Goal: Task Accomplishment & Management: Use online tool/utility

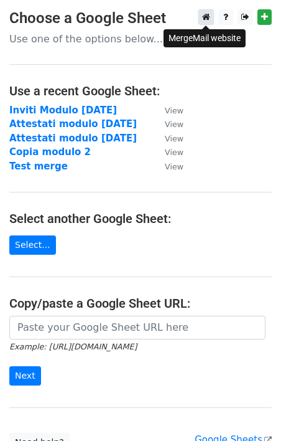
click at [207, 19] on icon at bounding box center [206, 16] width 8 height 9
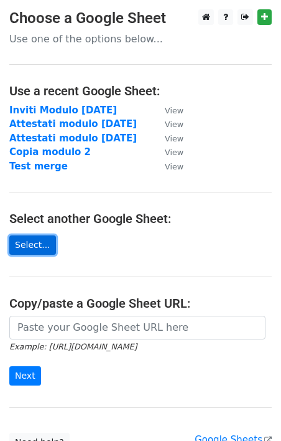
click at [28, 250] on link "Select..." at bounding box center [32, 244] width 47 height 19
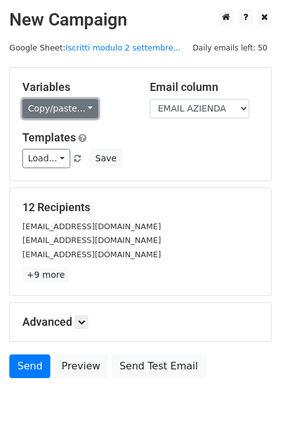
click at [61, 106] on link "Copy/paste..." at bounding box center [60, 108] width 76 height 19
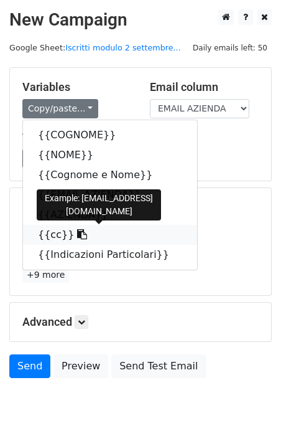
click at [77, 233] on icon at bounding box center [82, 234] width 10 height 10
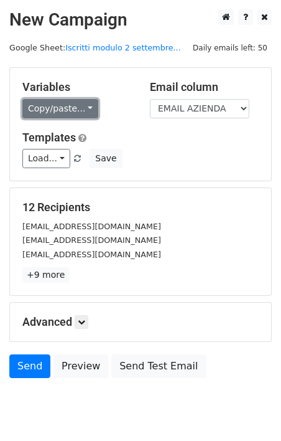
click at [77, 108] on link "Copy/paste..." at bounding box center [60, 108] width 76 height 19
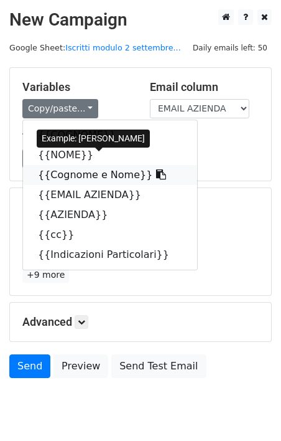
click at [156, 175] on icon at bounding box center [161, 174] width 10 height 10
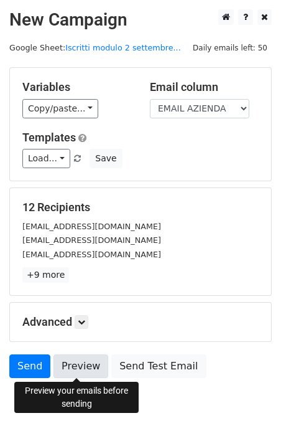
click at [83, 367] on link "Preview" at bounding box center [81, 366] width 55 height 24
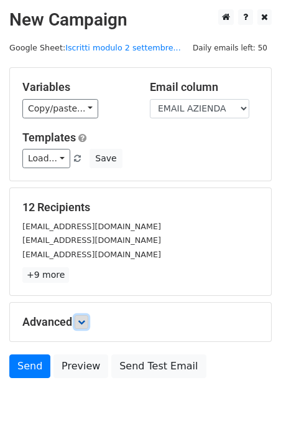
click at [85, 322] on icon at bounding box center [81, 321] width 7 height 7
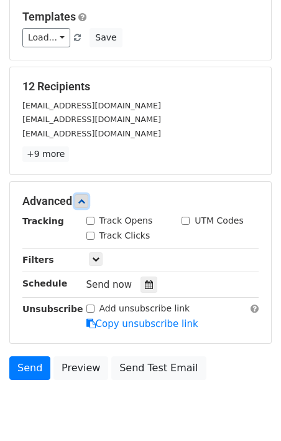
scroll to position [164, 0]
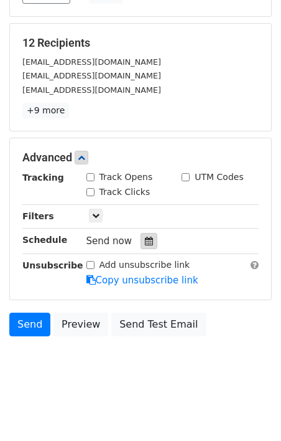
click at [145, 241] on icon at bounding box center [149, 240] width 8 height 9
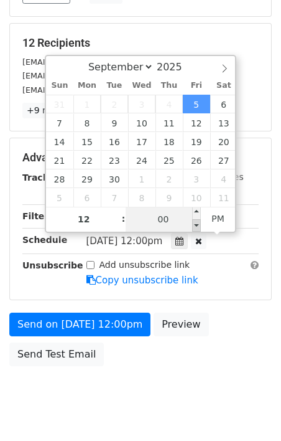
type input "2025-09-05 11:55"
type input "11"
type input "55"
click at [197, 223] on span at bounding box center [196, 225] width 9 height 12
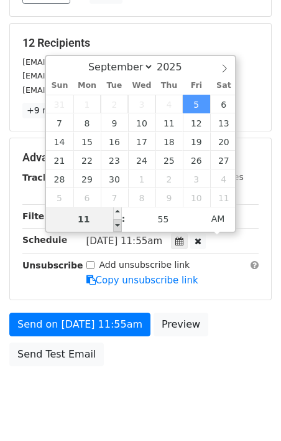
type input "2025-09-05 10:55"
type input "10"
click at [121, 224] on span at bounding box center [117, 225] width 9 height 12
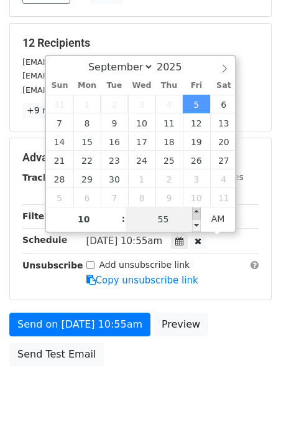
type input "[DATE] 11:00"
type input "11"
type input "00"
click at [197, 212] on span at bounding box center [196, 213] width 9 height 12
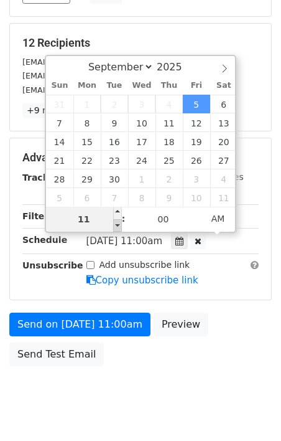
type input "[DATE] 10:00"
type input "10"
click at [116, 227] on span at bounding box center [117, 225] width 9 height 12
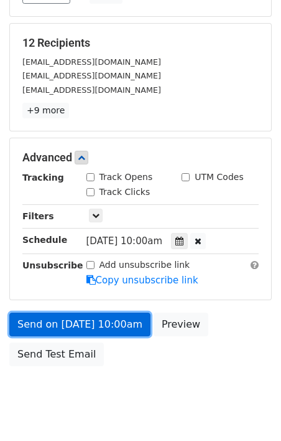
click at [93, 324] on link "Send on [DATE] 10:00am" at bounding box center [79, 324] width 141 height 24
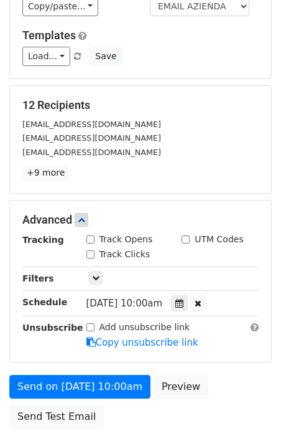
scroll to position [0, 0]
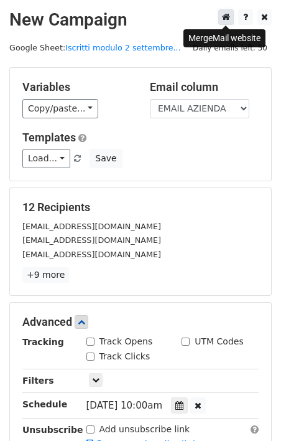
click at [227, 19] on icon at bounding box center [226, 16] width 8 height 9
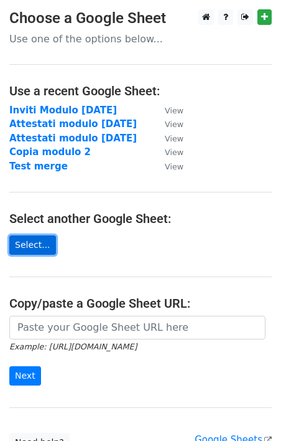
click at [35, 245] on link "Select..." at bounding box center [32, 244] width 47 height 19
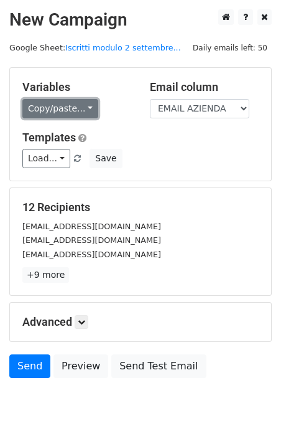
click at [87, 112] on link "Copy/paste..." at bounding box center [60, 108] width 76 height 19
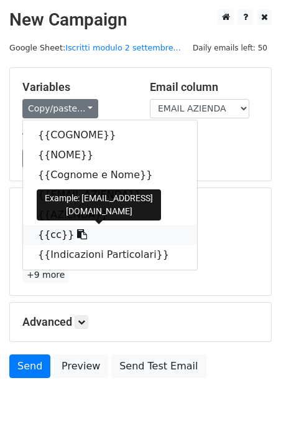
click at [77, 236] on icon at bounding box center [82, 234] width 10 height 10
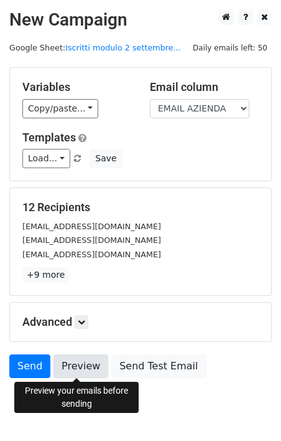
click at [73, 368] on link "Preview" at bounding box center [81, 366] width 55 height 24
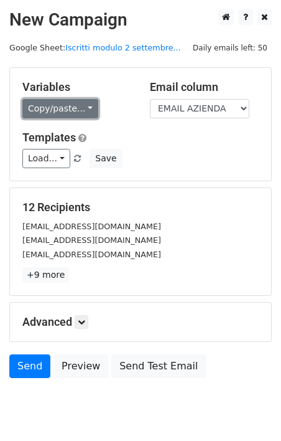
click at [75, 111] on link "Copy/paste..." at bounding box center [60, 108] width 76 height 19
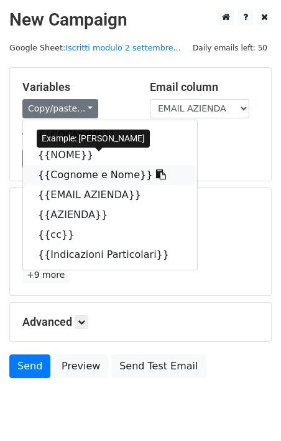
click at [156, 174] on icon at bounding box center [161, 174] width 10 height 10
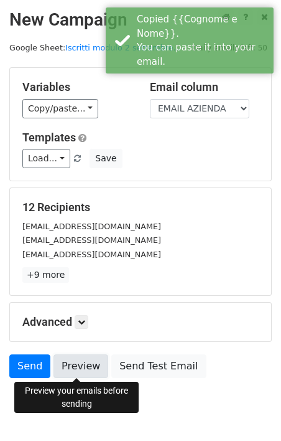
click at [76, 363] on link "Preview" at bounding box center [81, 366] width 55 height 24
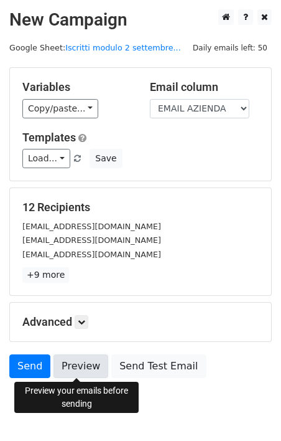
click at [84, 363] on link "Preview" at bounding box center [81, 366] width 55 height 24
click at [79, 368] on link "Preview" at bounding box center [81, 366] width 55 height 24
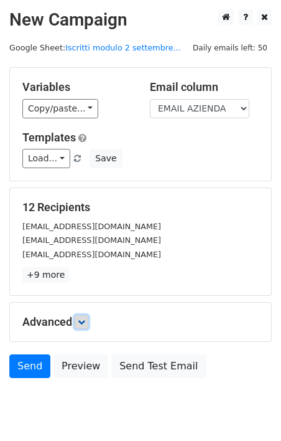
click at [83, 319] on icon at bounding box center [81, 321] width 7 height 7
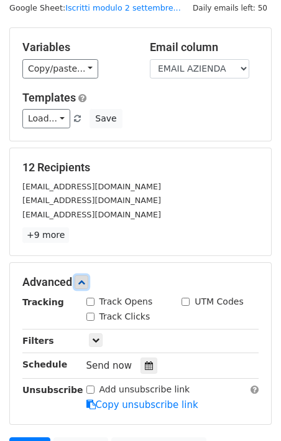
scroll to position [164, 0]
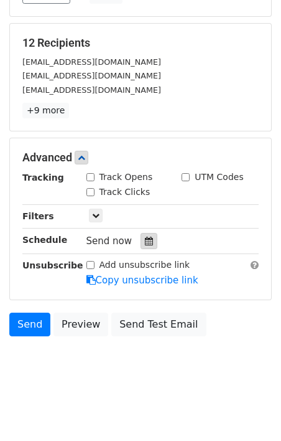
click at [145, 241] on icon at bounding box center [149, 240] width 8 height 9
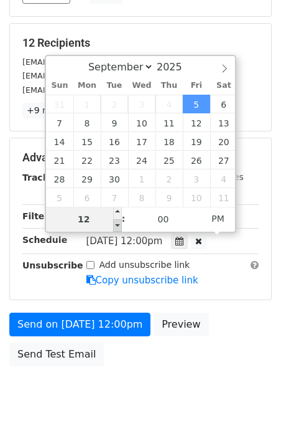
type input "[DATE] 11:00"
type input "11"
click at [119, 227] on span at bounding box center [117, 225] width 9 height 12
type input "[DATE] 10:00"
type input "10"
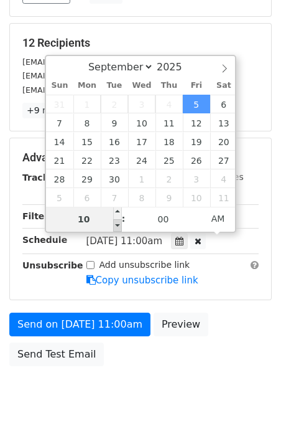
click at [118, 222] on span at bounding box center [117, 225] width 9 height 12
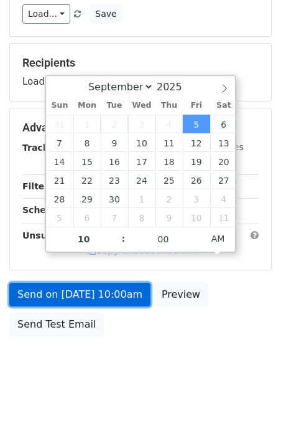
click at [100, 295] on link "Send on [DATE] 10:00am" at bounding box center [79, 295] width 141 height 24
